Goal: Information Seeking & Learning: Learn about a topic

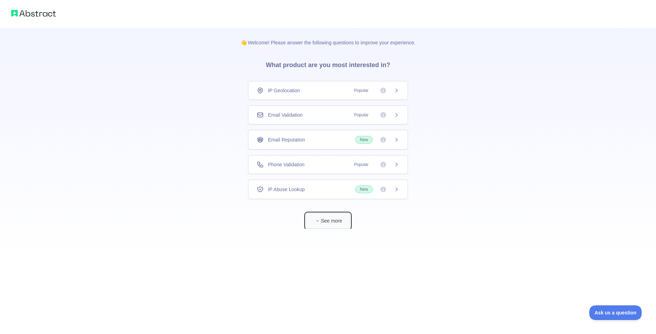
click at [339, 223] on button "See more" at bounding box center [328, 221] width 45 height 16
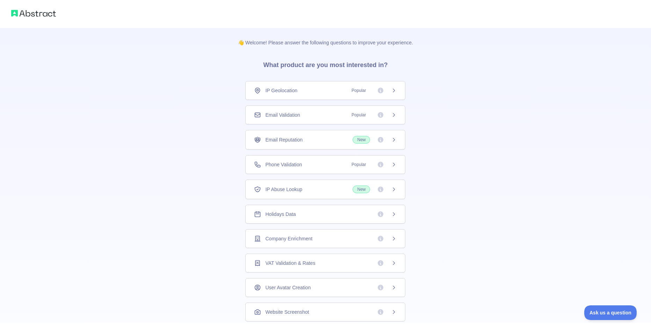
click at [291, 118] on span "Email Validation" at bounding box center [282, 114] width 35 height 7
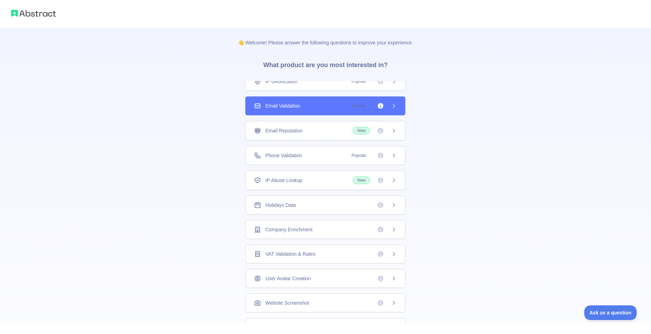
scroll to position [27, 0]
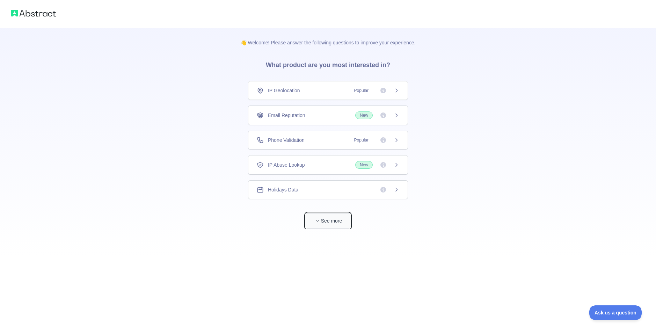
click at [339, 216] on button "See more" at bounding box center [328, 221] width 45 height 16
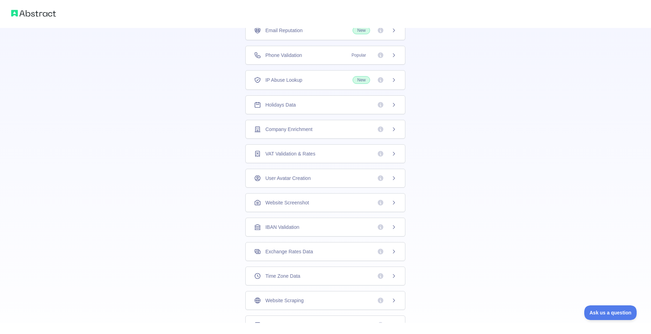
scroll to position [110, 0]
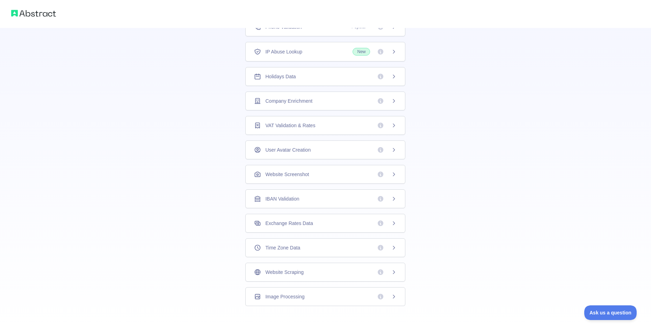
click at [297, 271] on span "Website Scraping" at bounding box center [284, 272] width 38 height 7
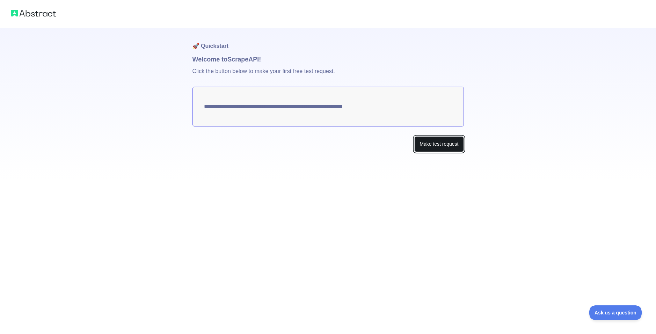
click at [430, 144] on button "Make test request" at bounding box center [438, 144] width 49 height 16
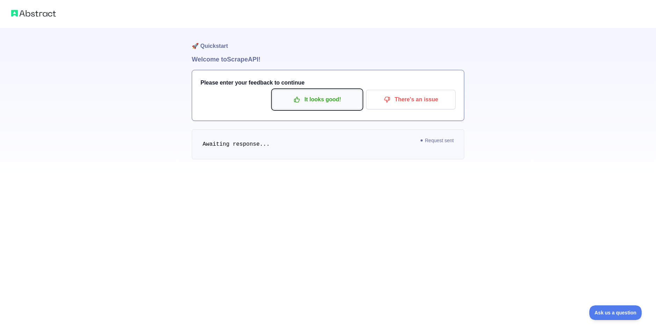
click at [338, 96] on p "It looks good!" at bounding box center [317, 100] width 79 height 12
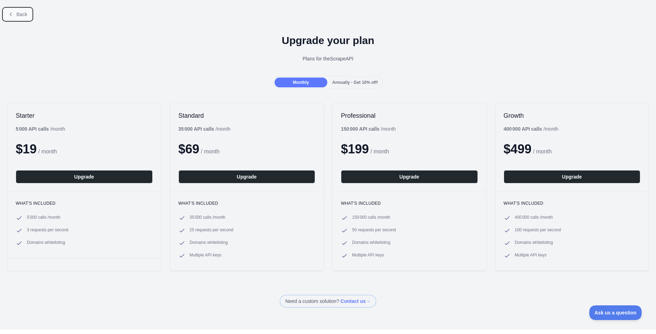
click at [10, 16] on icon at bounding box center [11, 15] width 6 height 6
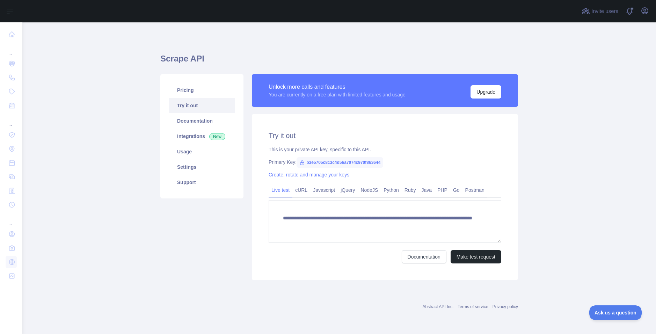
click at [187, 63] on h1 "Scrape API" at bounding box center [339, 61] width 358 height 17
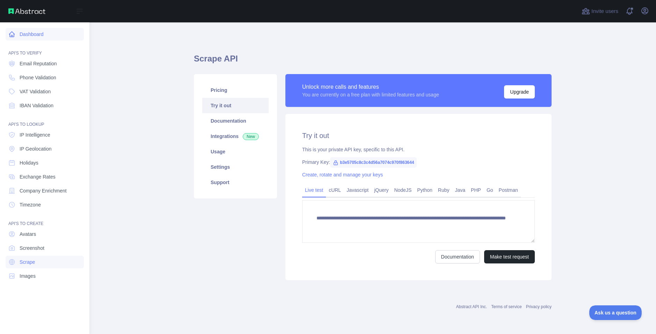
click at [13, 36] on icon at bounding box center [11, 34] width 5 height 5
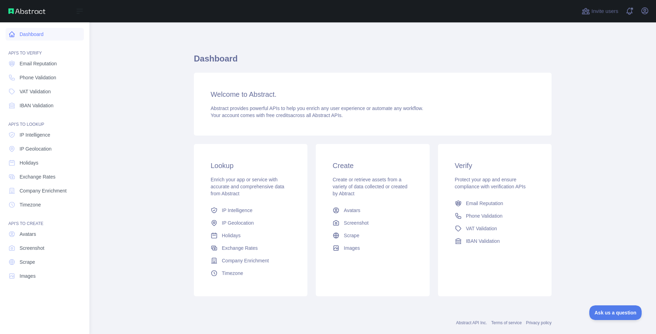
click at [50, 36] on link "Dashboard" at bounding box center [45, 34] width 78 height 13
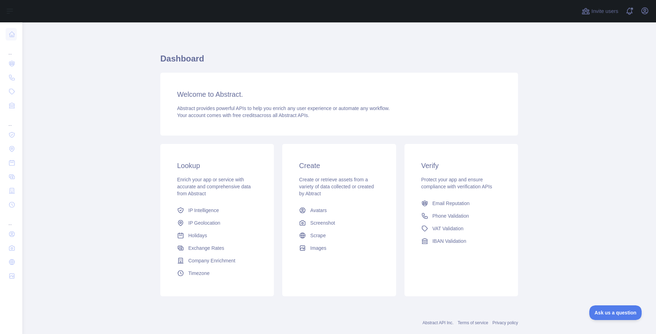
click at [192, 168] on h3 "Lookup" at bounding box center [217, 166] width 80 height 10
click at [200, 214] on link "IP Intelligence" at bounding box center [217, 210] width 86 height 13
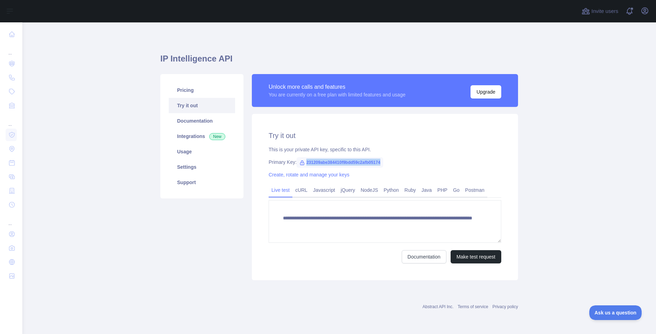
drag, startPoint x: 382, startPoint y: 162, endPoint x: 306, endPoint y: 165, distance: 76.2
click at [306, 165] on span "231209abe384410f9bdd59c2afb05174" at bounding box center [340, 162] width 87 height 10
copy span "231209abe384410f9bdd59c2afb05174"
click at [411, 165] on div "Primary Key: 231209abe384410f9bdd59c2afb05174" at bounding box center [385, 162] width 233 height 7
click at [192, 59] on h1 "IP Intelligence API" at bounding box center [339, 61] width 358 height 17
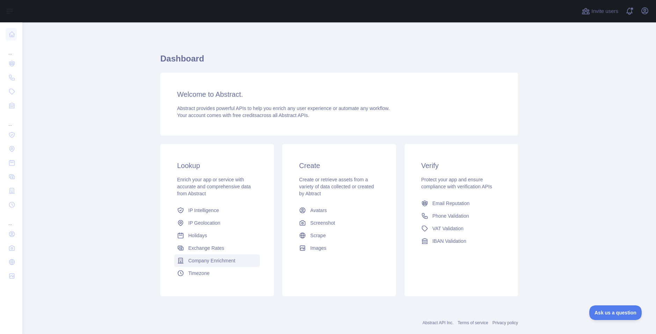
click at [220, 262] on span "Company Enrichment" at bounding box center [211, 260] width 47 height 7
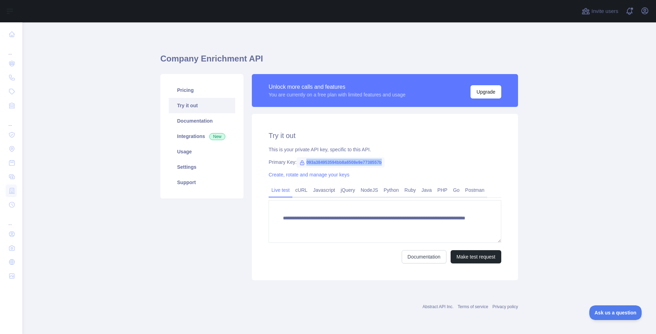
drag, startPoint x: 386, startPoint y: 162, endPoint x: 305, endPoint y: 165, distance: 80.7
click at [305, 165] on div "Primary Key: 093a384953594bb8a6508e9e7738557b" at bounding box center [385, 162] width 233 height 7
copy span "093a384953594bb8a6508e9e7738557b"
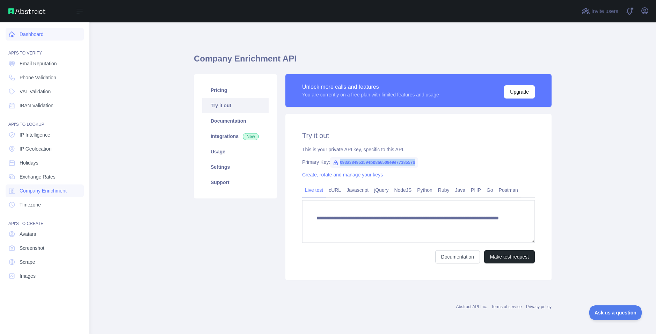
click at [18, 31] on link "Dashboard" at bounding box center [45, 34] width 78 height 13
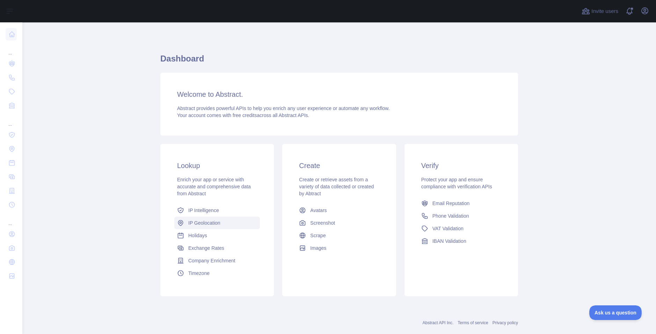
click at [220, 226] on link "IP Geolocation" at bounding box center [217, 223] width 86 height 13
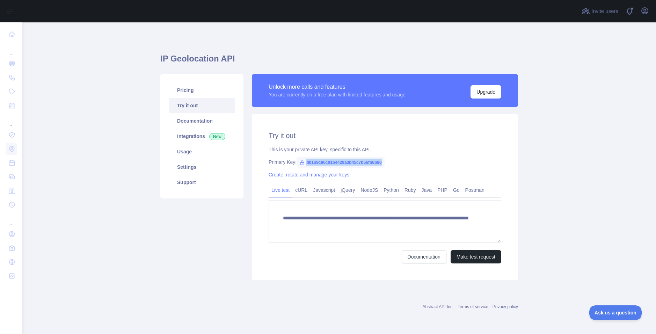
drag, startPoint x: 382, startPoint y: 163, endPoint x: 299, endPoint y: 159, distance: 83.3
click at [299, 159] on div "Primary Key: d01b9c96c01b4428a3b45c7b56fb6b86" at bounding box center [385, 162] width 233 height 7
copy span "d01b9c96c01b4428a3b45c7b56fb6b86"
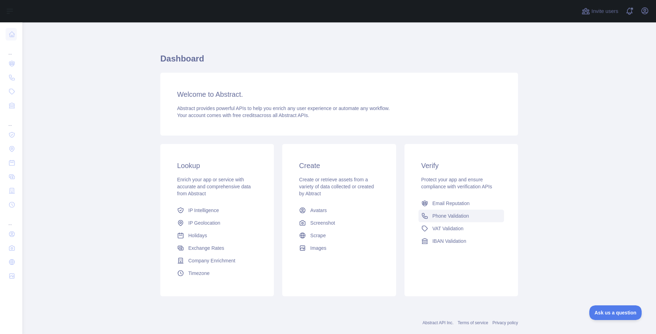
click at [432, 218] on span "Phone Validation" at bounding box center [450, 215] width 37 height 7
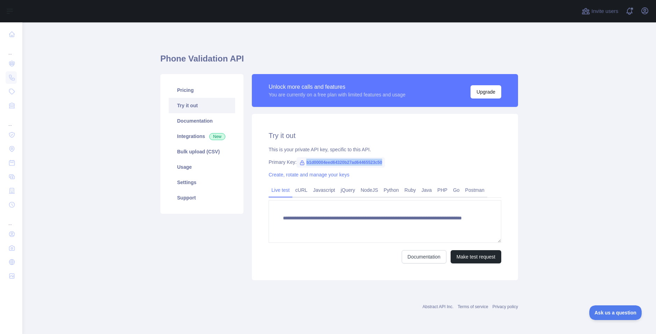
drag, startPoint x: 382, startPoint y: 161, endPoint x: 305, endPoint y: 162, distance: 77.2
click at [305, 162] on span "b1d00004eed64320b27ad64465523c50" at bounding box center [341, 162] width 88 height 10
copy span "b1d00004eed64320b27ad64465523c50"
